Goal: Information Seeking & Learning: Learn about a topic

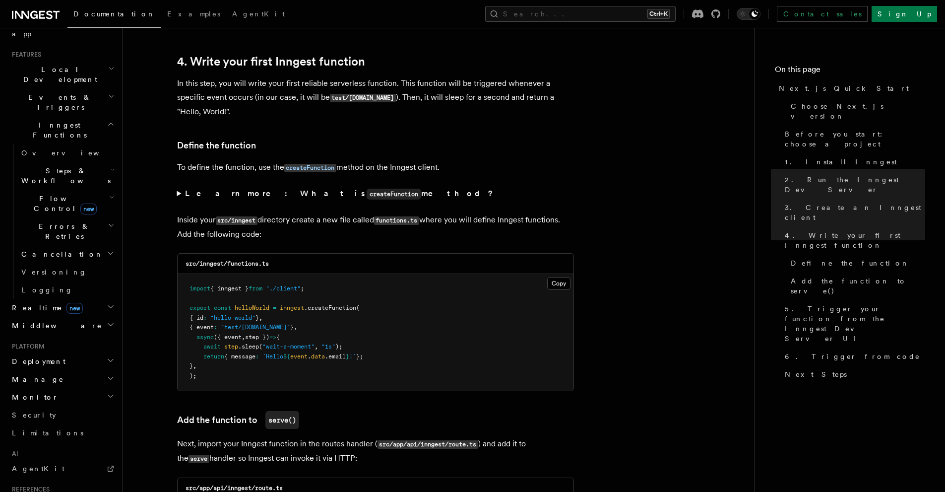
scroll to position [298, 0]
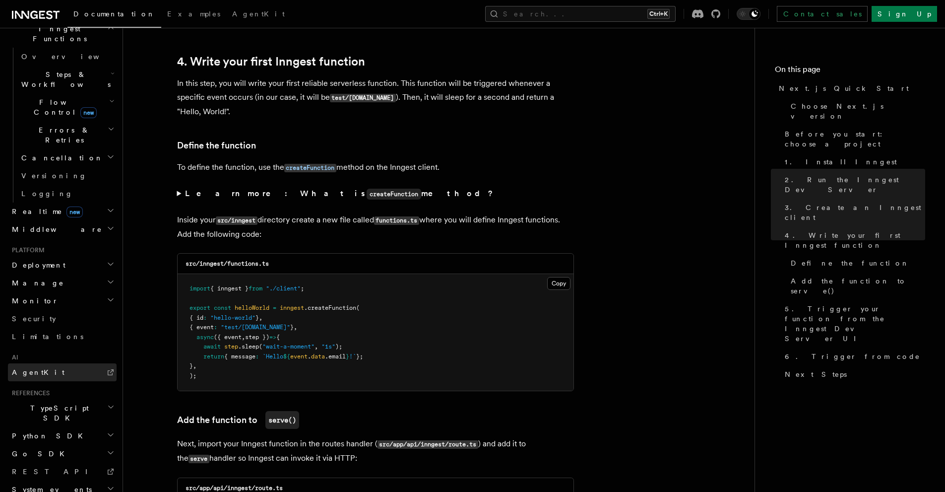
click at [48, 363] on link "AgentKit" at bounding box center [62, 372] width 109 height 18
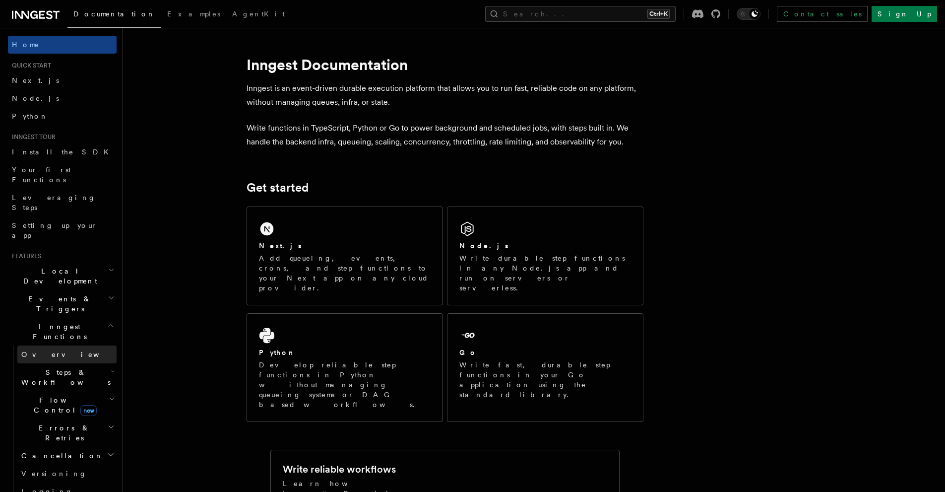
scroll to position [50, 0]
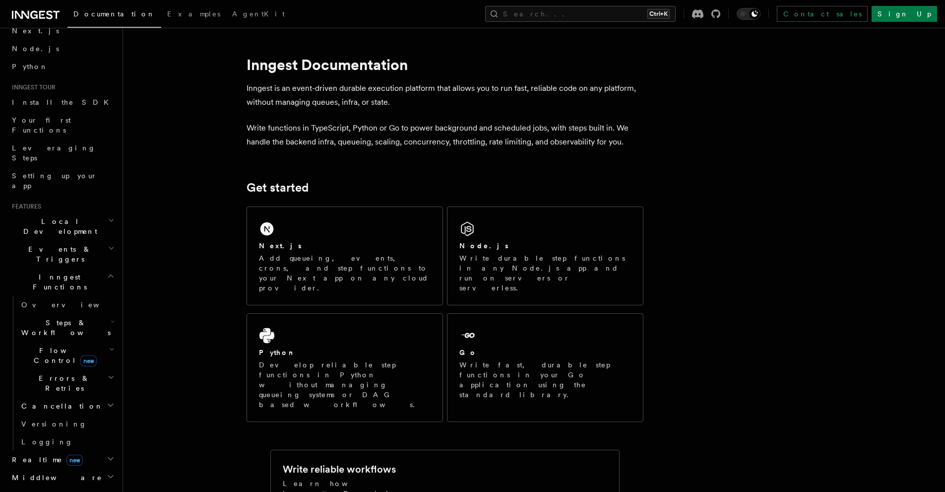
click at [84, 314] on h2 "Steps & Workflows" at bounding box center [66, 328] width 99 height 28
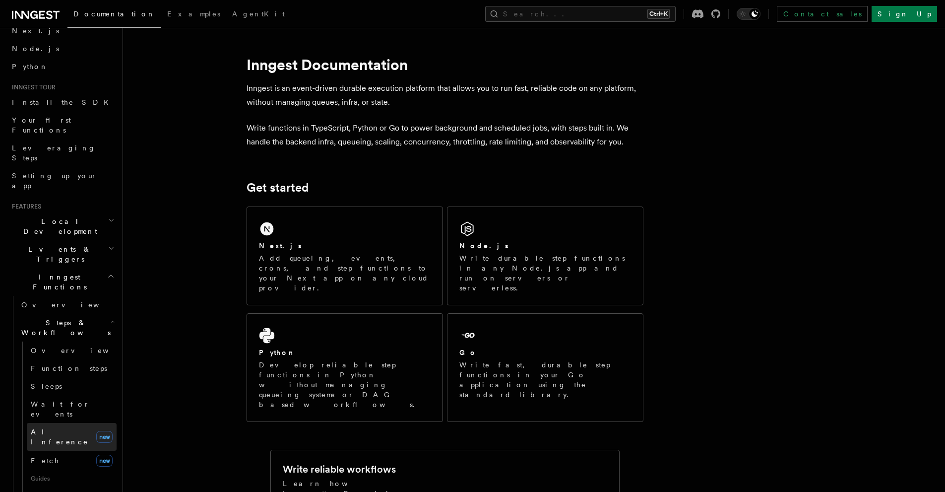
click at [62, 428] on span "AI Inference" at bounding box center [60, 437] width 58 height 18
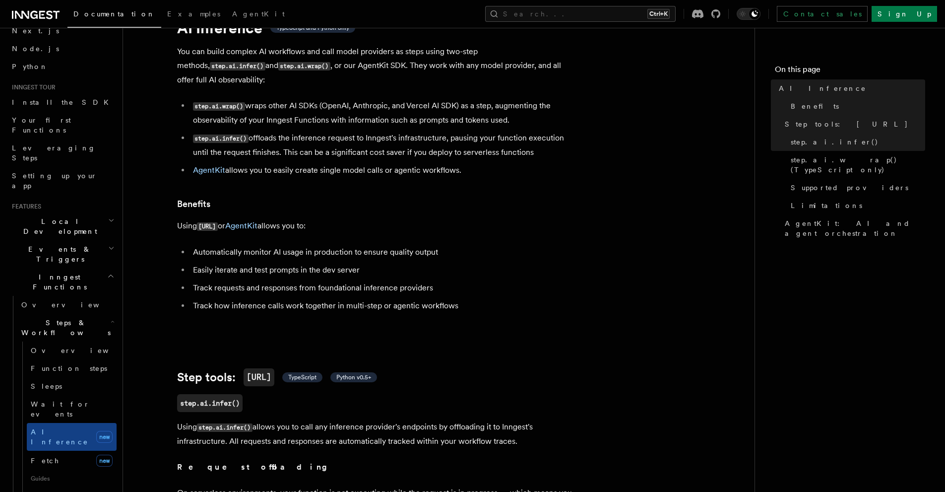
scroll to position [61, 0]
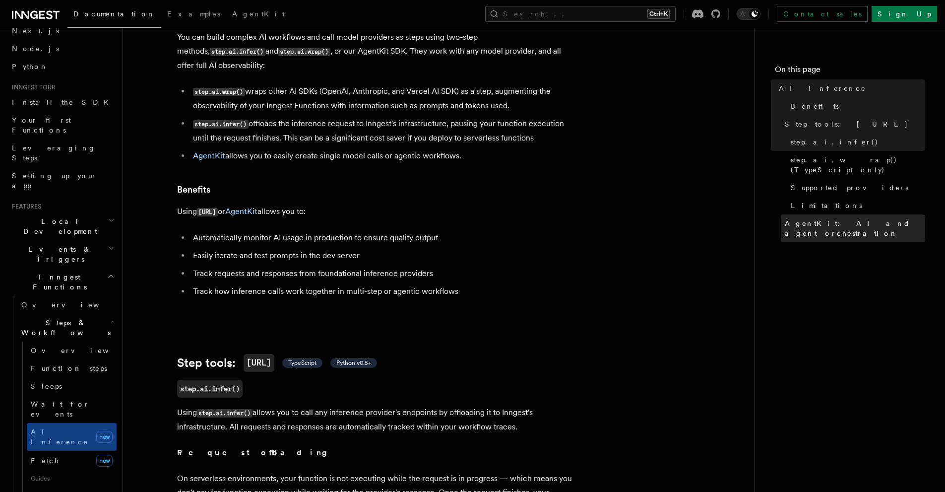
click at [865, 218] on span "AgentKit: AI and agent orchestration" at bounding box center [855, 228] width 140 height 20
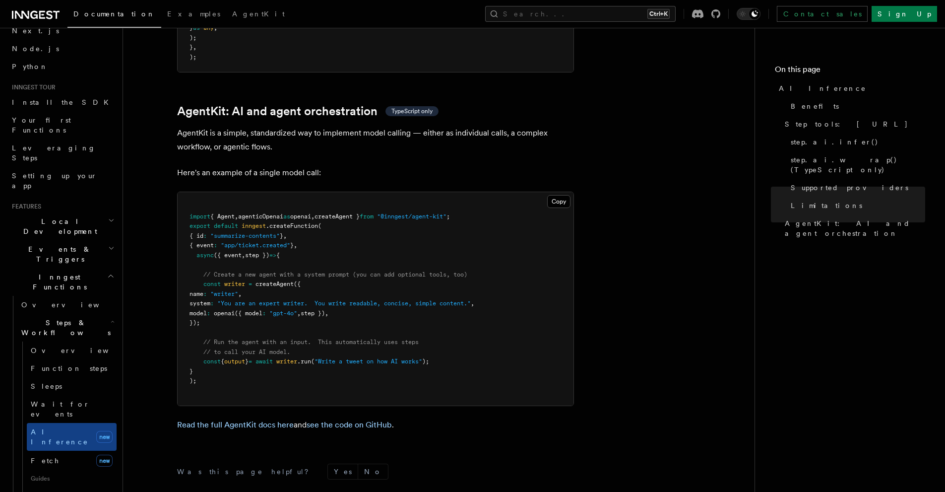
scroll to position [2870, 0]
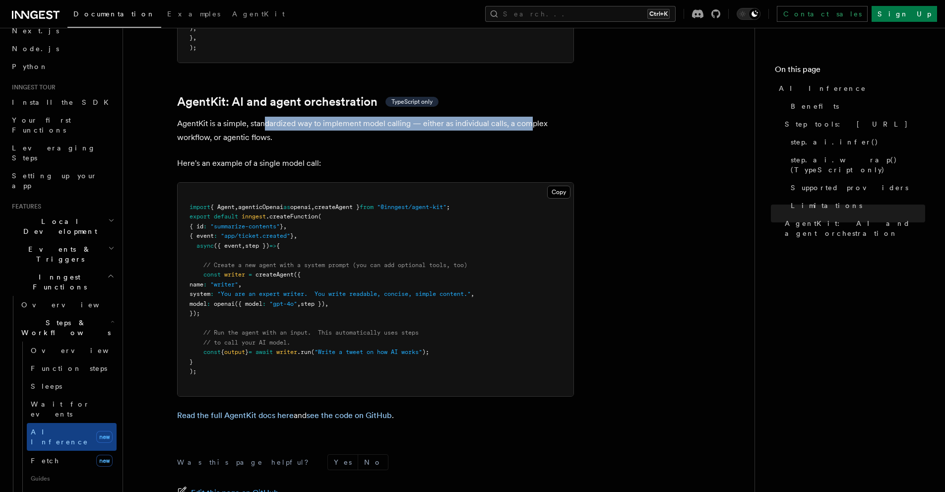
drag, startPoint x: 265, startPoint y: 74, endPoint x: 532, endPoint y: 77, distance: 266.5
click at [532, 117] on p "AgentKit is a simple, standardized way to implement model calling — either as i…" at bounding box center [375, 131] width 397 height 28
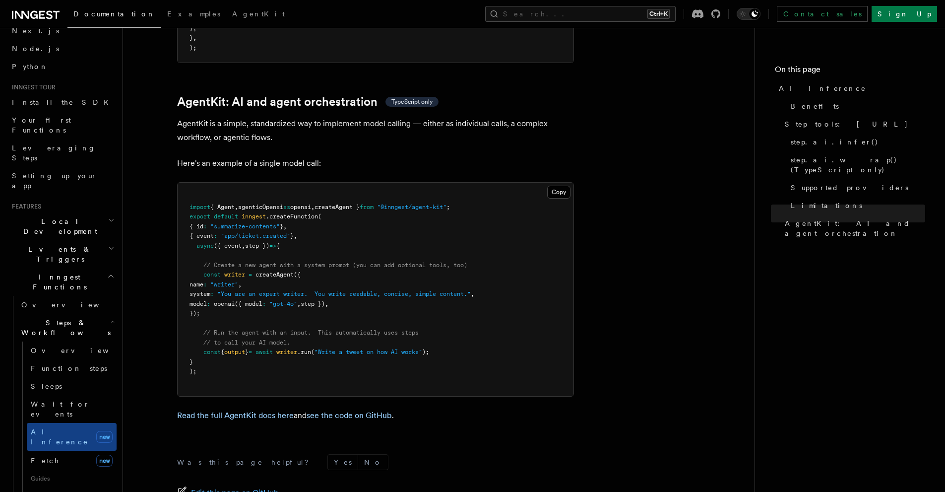
click at [262, 203] on span "agenticOpenai" at bounding box center [260, 206] width 45 height 7
drag, startPoint x: 201, startPoint y: 220, endPoint x: 239, endPoint y: 267, distance: 60.1
click at [239, 267] on pre "import { Agent , agenticOpenai as openai , createAgent } from "@inngest/agent-k…" at bounding box center [376, 289] width 396 height 213
copy code "// Create a new agent with a system prompt (you can add optional tools, too) co…"
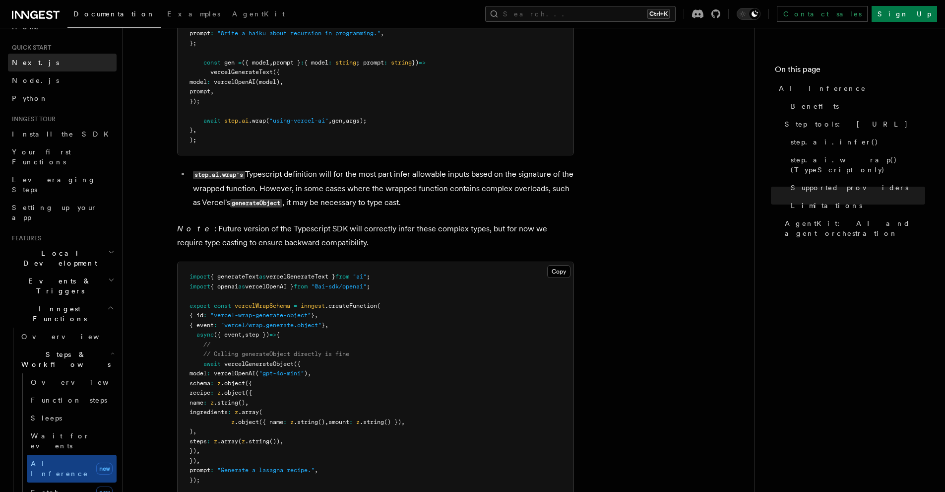
scroll to position [0, 0]
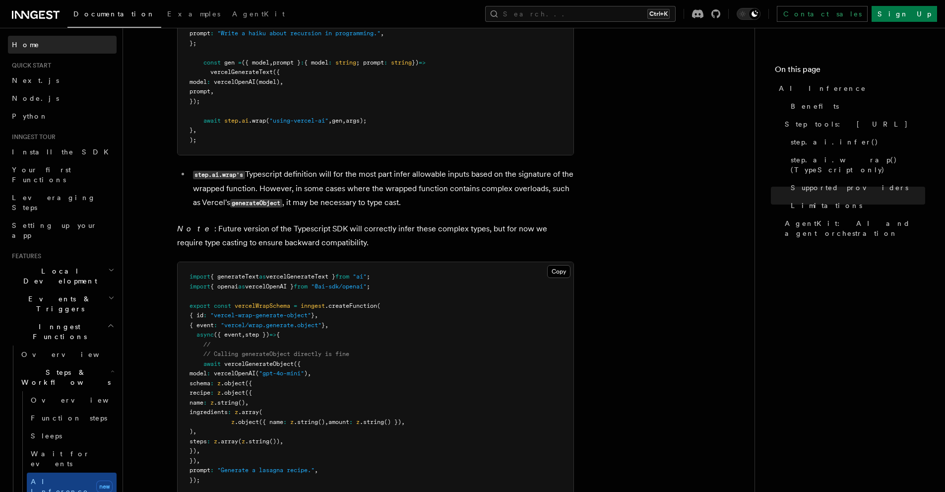
click at [50, 43] on link "Home" at bounding box center [62, 45] width 109 height 18
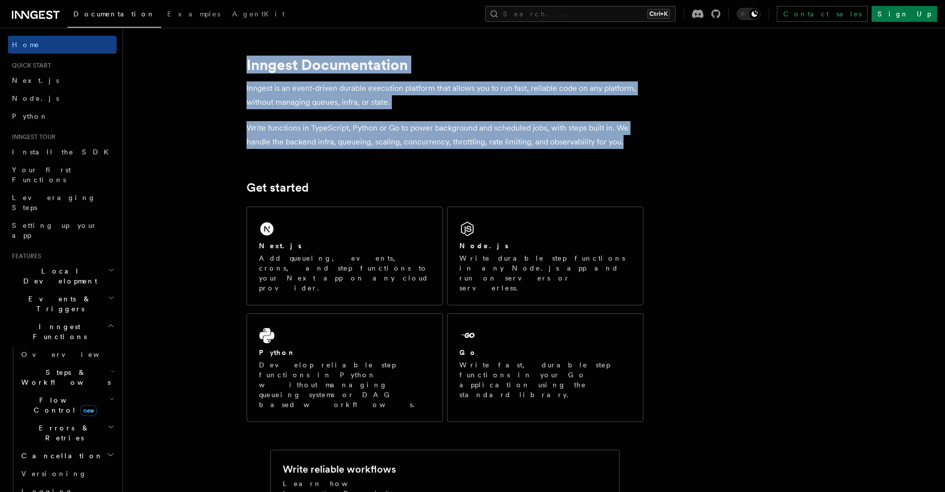
drag, startPoint x: 648, startPoint y: 142, endPoint x: 227, endPoint y: 61, distance: 428.6
copy article "Inngest Documentation Inngest is an event-driven durable execution platform tha…"
